Goal: Task Accomplishment & Management: Manage account settings

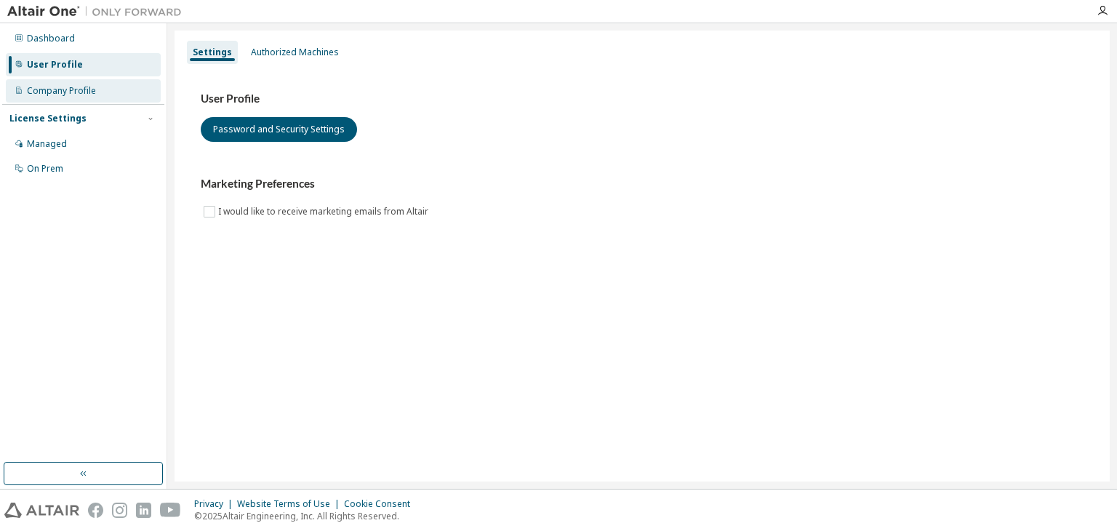
click at [95, 90] on div "Company Profile" at bounding box center [83, 90] width 155 height 23
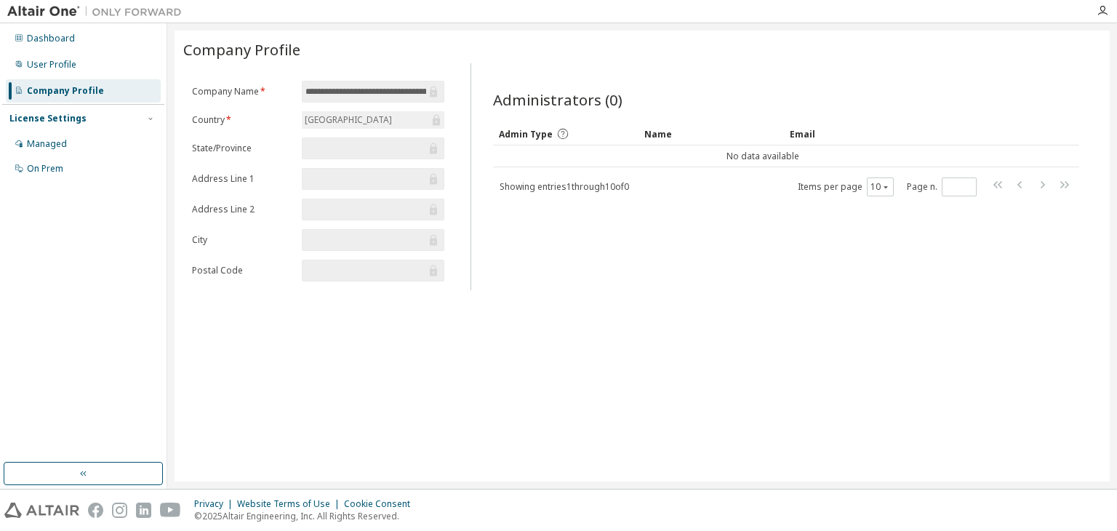
click at [412, 146] on input "text" at bounding box center [366, 148] width 121 height 15
click at [386, 148] on input "text" at bounding box center [366, 148] width 121 height 15
click at [340, 271] on input "text" at bounding box center [366, 270] width 121 height 15
